Goal: Entertainment & Leisure: Consume media (video, audio)

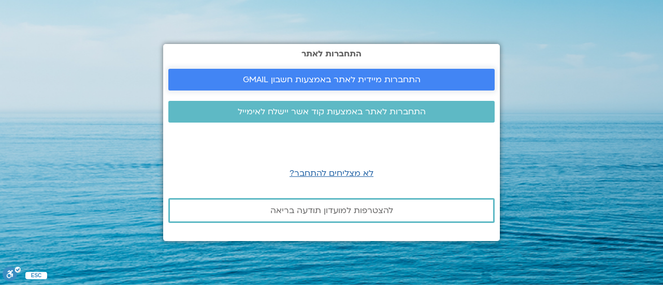
click at [312, 81] on span "התחברות מיידית לאתר באמצעות חשבון GMAIL" at bounding box center [332, 79] width 178 height 9
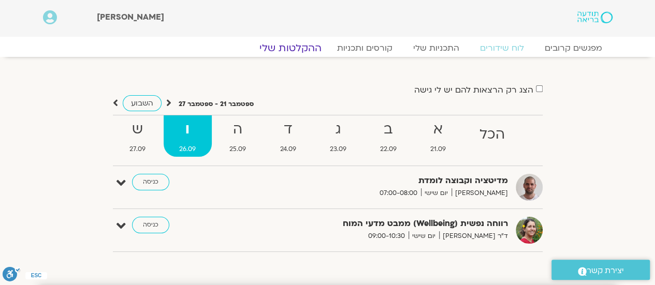
click at [294, 48] on link "ההקלטות שלי" at bounding box center [290, 48] width 87 height 12
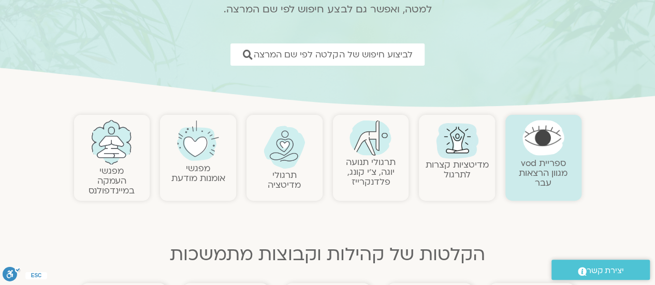
scroll to position [155, 0]
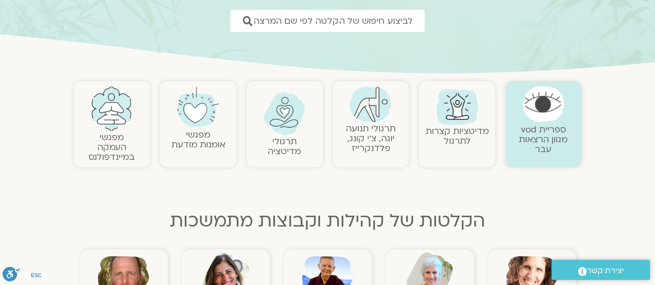
click at [289, 140] on link "תרגולי מדיטציה" at bounding box center [284, 147] width 33 height 22
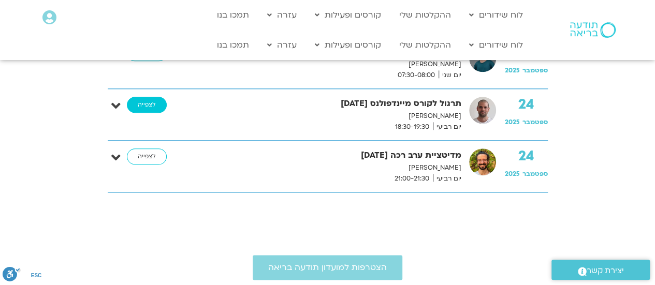
click at [149, 99] on link "לצפייה" at bounding box center [147, 105] width 40 height 17
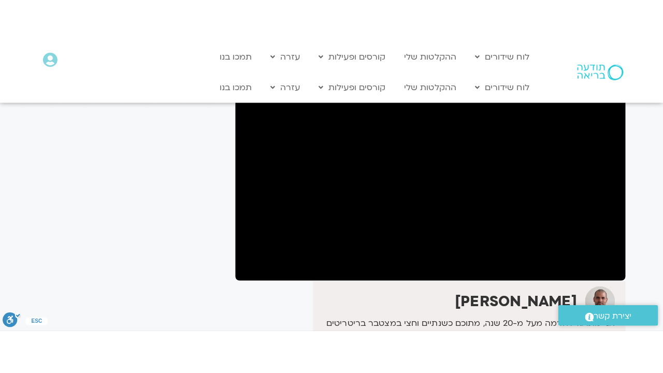
scroll to position [104, 0]
